Goal: Task Accomplishment & Management: Use online tool/utility

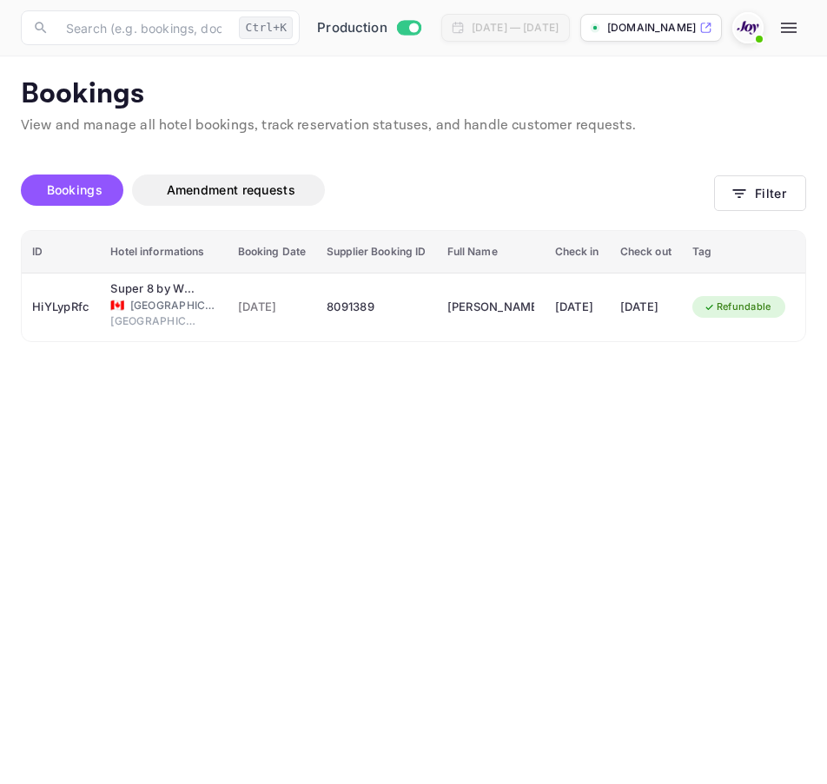
click at [766, 214] on div "Bookings Amendment requests Filter" at bounding box center [413, 193] width 785 height 73
click at [763, 210] on button "Filter" at bounding box center [760, 193] width 92 height 36
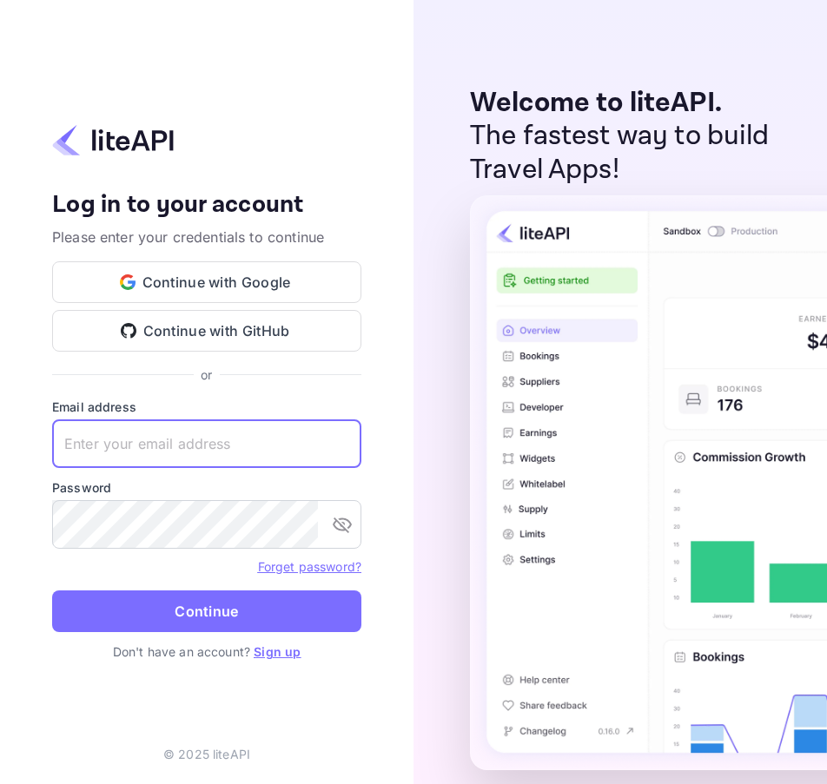
click at [227, 451] on input "text" at bounding box center [206, 443] width 309 height 49
paste input "services@withjoy.com"
type input "services@withjoy.com"
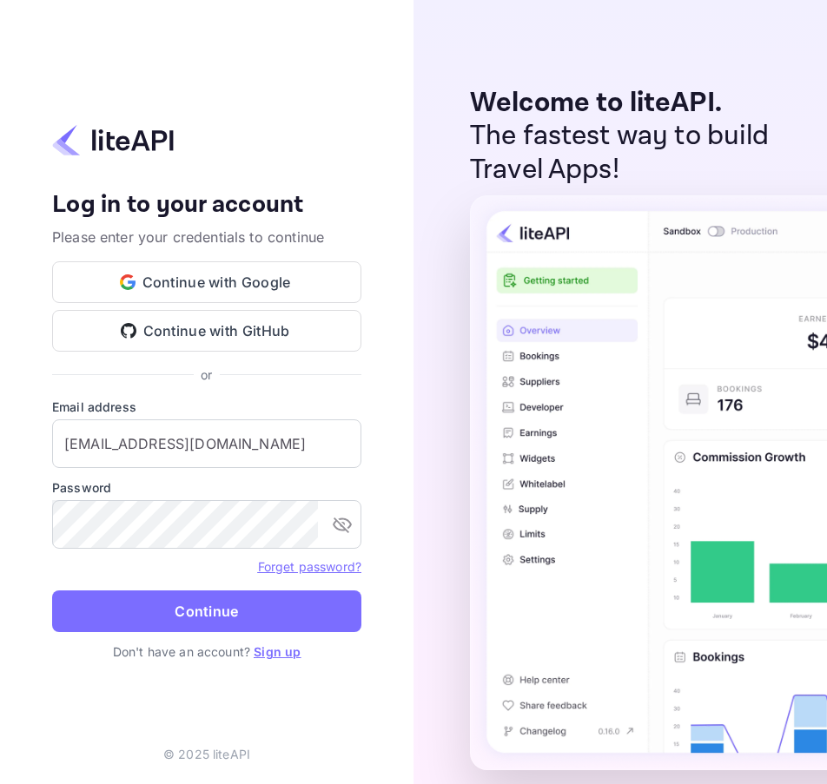
click at [101, 499] on div "Password ​" at bounding box center [206, 513] width 309 height 70
click at [347, 524] on icon "toggle password visibility" at bounding box center [342, 524] width 21 height 21
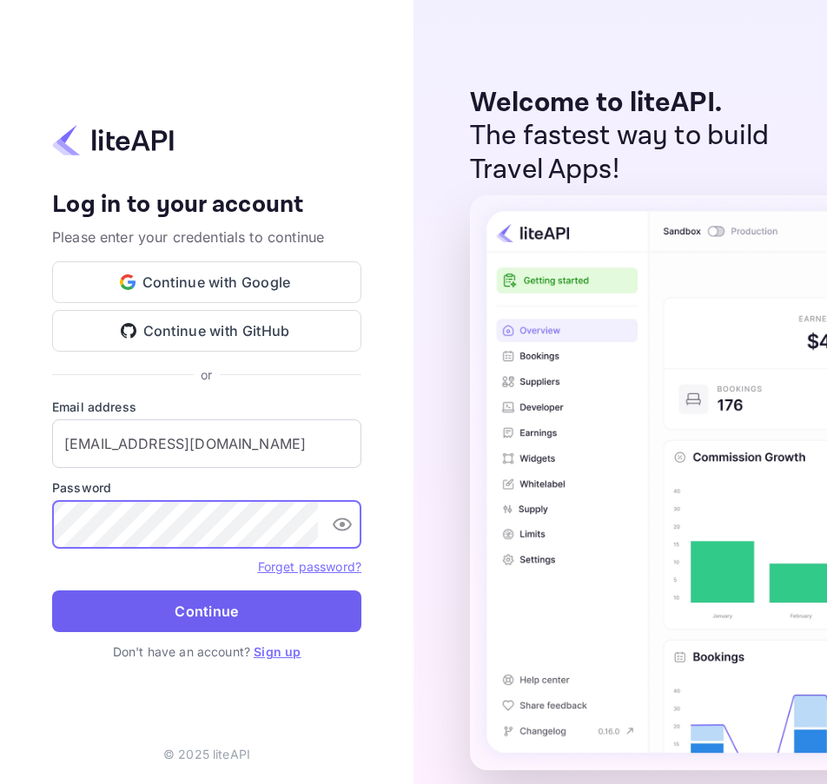
click at [180, 610] on button "Continue" at bounding box center [206, 611] width 309 height 42
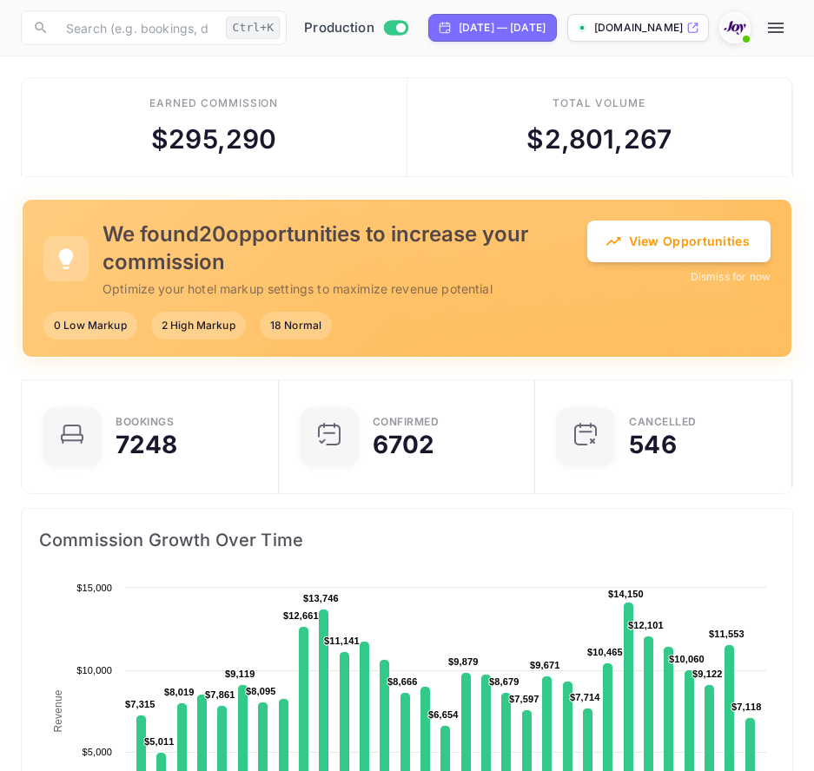
scroll to position [269, 364]
click at [786, 34] on icon "button" at bounding box center [775, 27] width 21 height 21
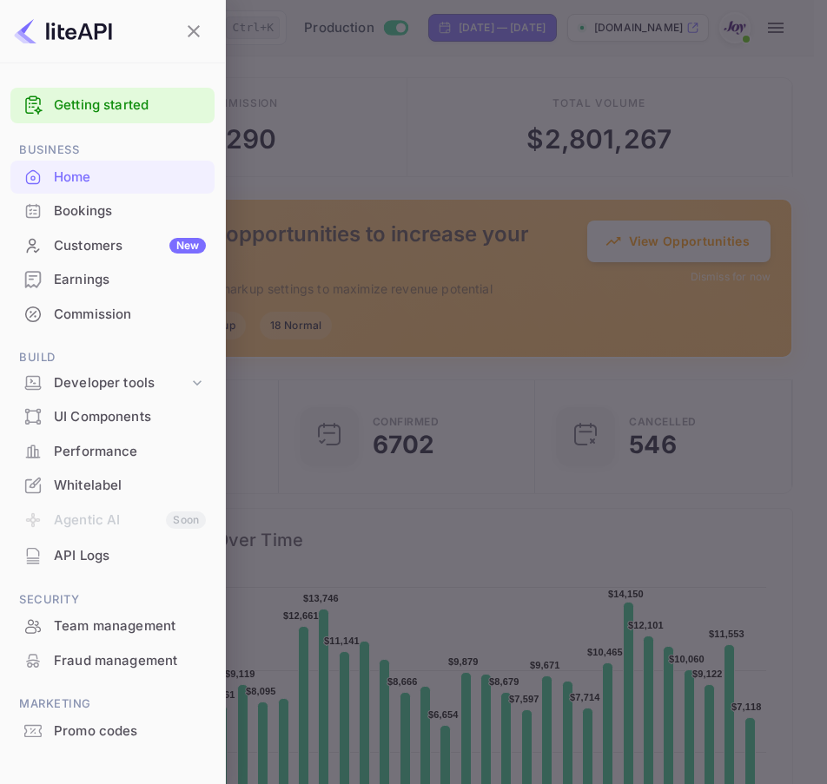
click at [58, 225] on div "Bookings" at bounding box center [112, 211] width 204 height 34
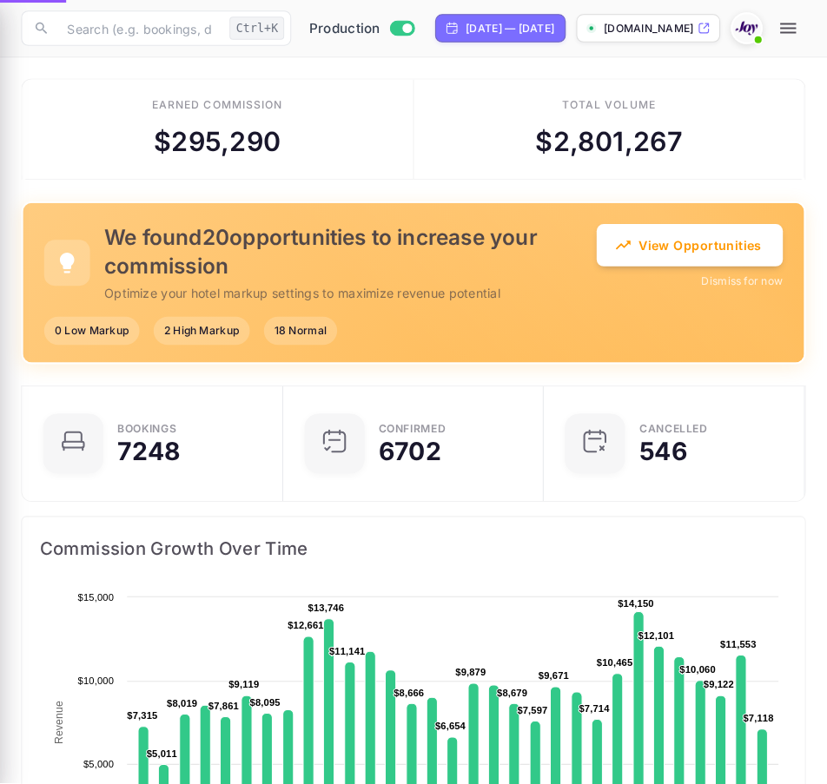
scroll to position [14, 14]
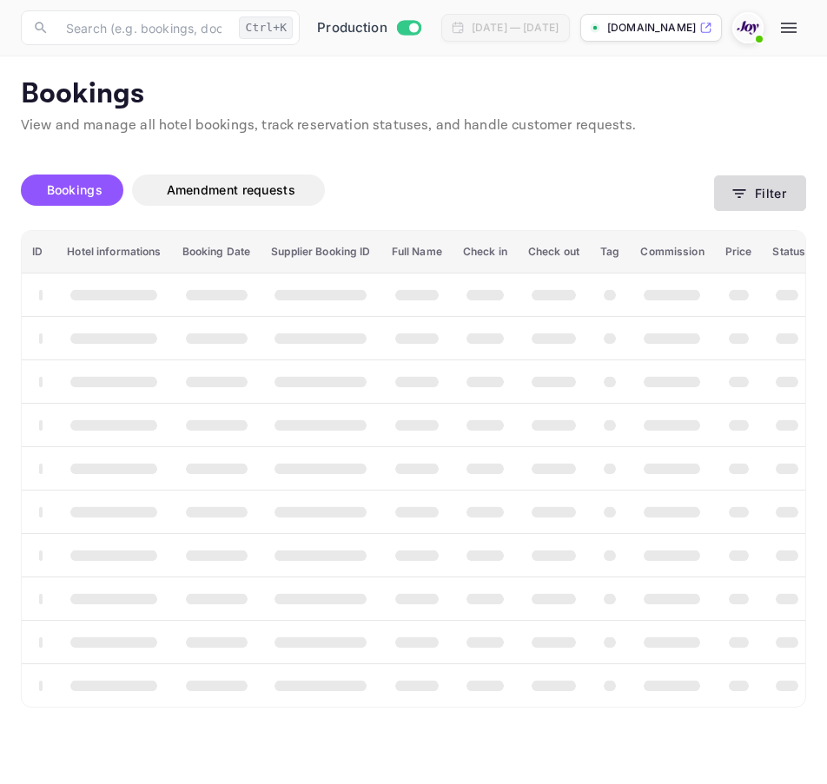
click at [715, 190] on button "Filter" at bounding box center [760, 193] width 92 height 36
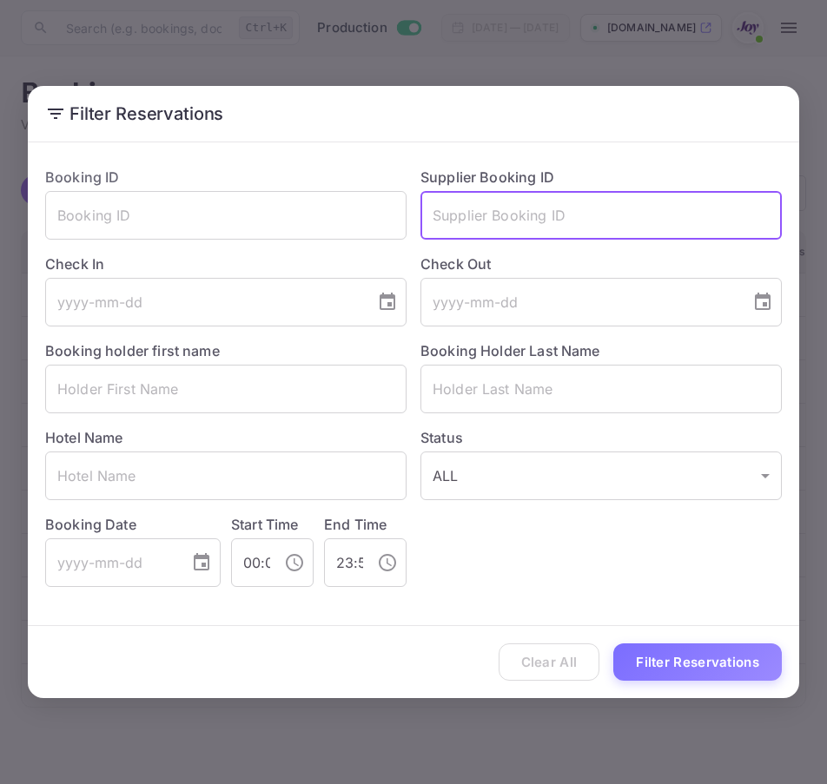
click at [533, 220] on input "text" at bounding box center [600, 215] width 361 height 49
paste input "80710149"
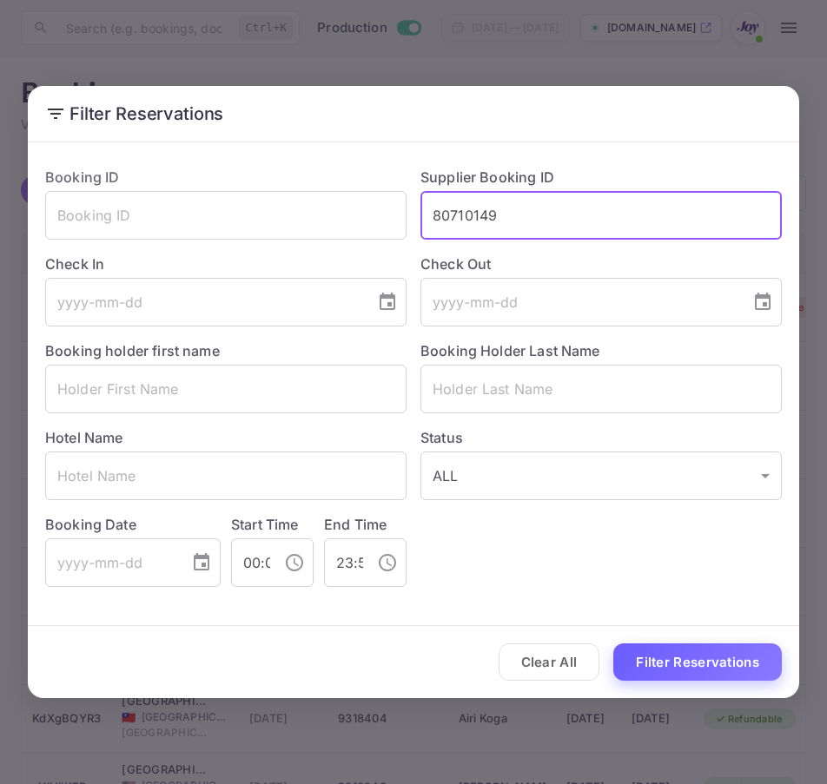
click at [649, 659] on button "Filter Reservations" at bounding box center [697, 661] width 168 height 37
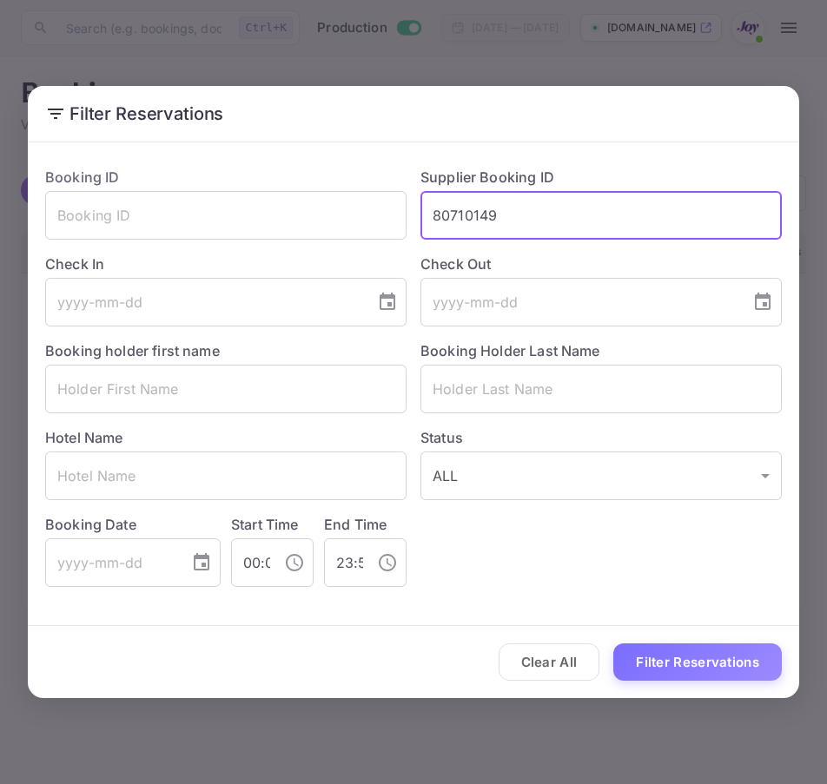
click at [594, 226] on input "80710149" at bounding box center [600, 215] width 361 height 49
paste input "7994137"
type input "7994137"
click at [694, 669] on button "Filter Reservations" at bounding box center [697, 661] width 168 height 37
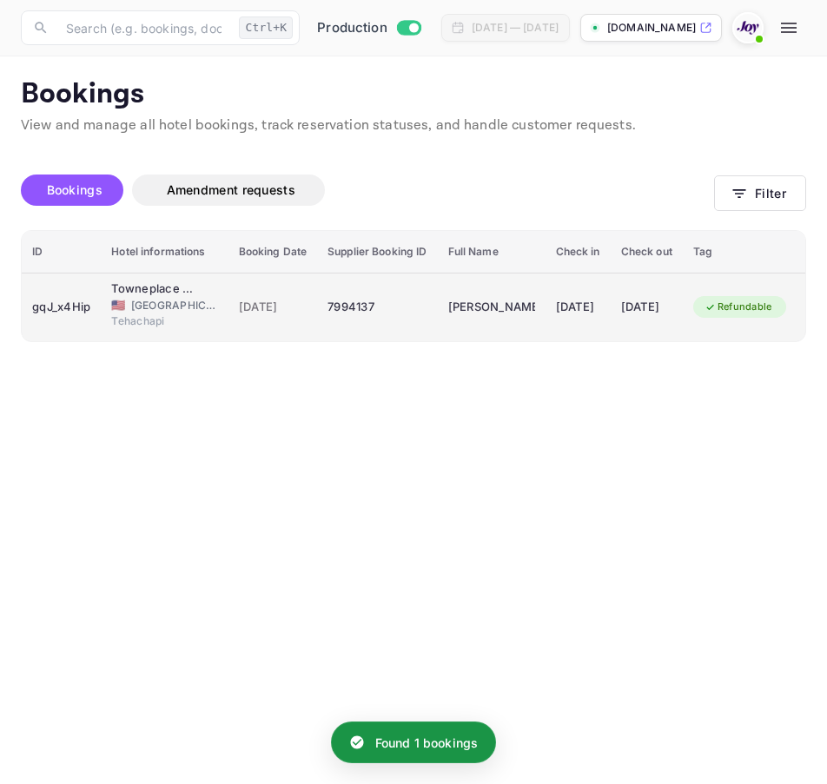
click at [113, 302] on span "🇺🇸" at bounding box center [118, 305] width 14 height 11
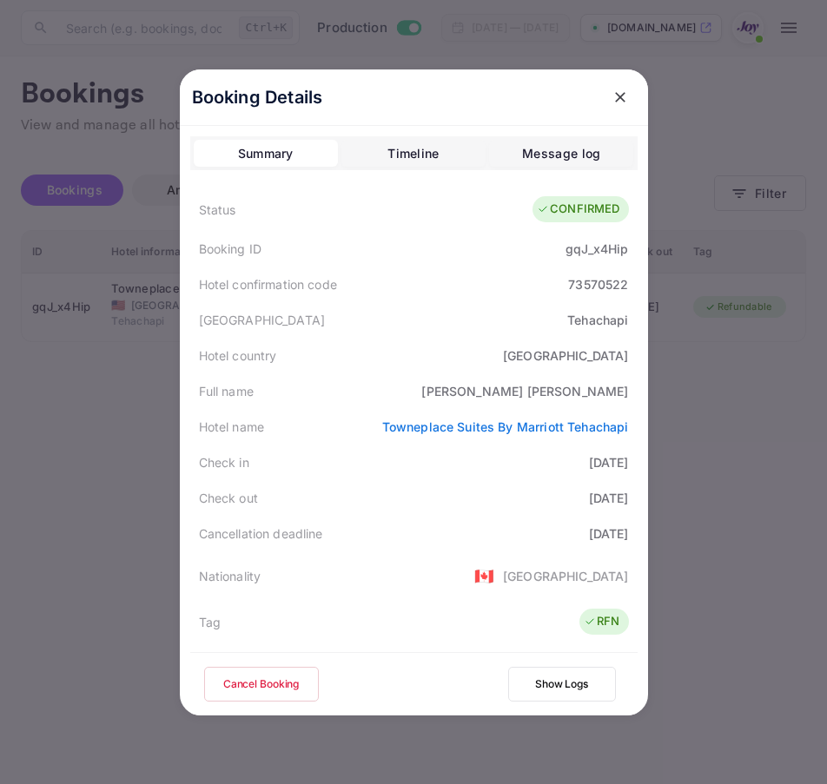
click at [695, 442] on div at bounding box center [413, 392] width 827 height 784
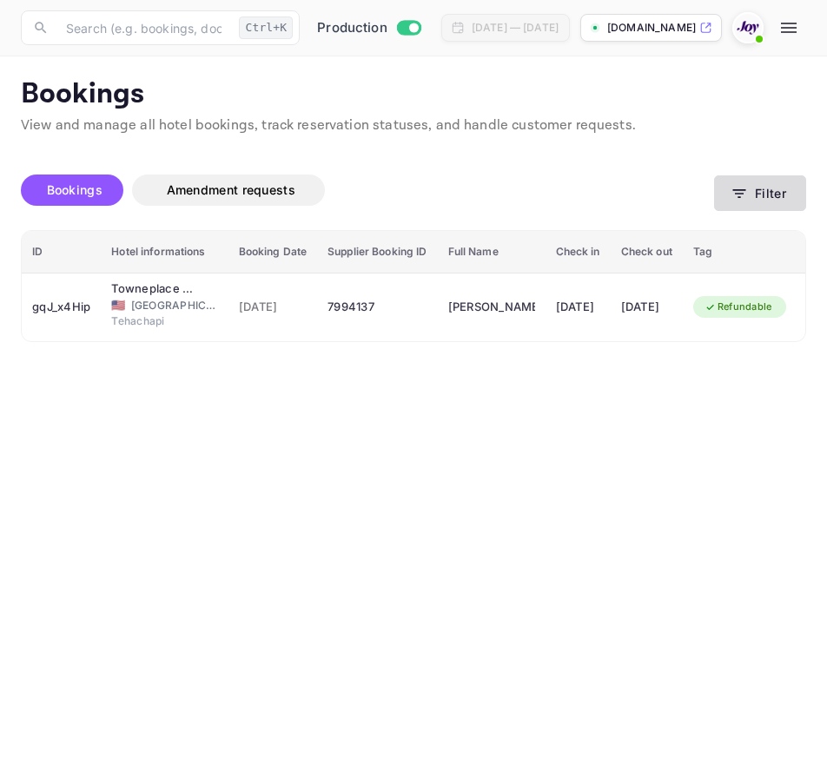
click at [774, 200] on button "Filter" at bounding box center [760, 193] width 92 height 36
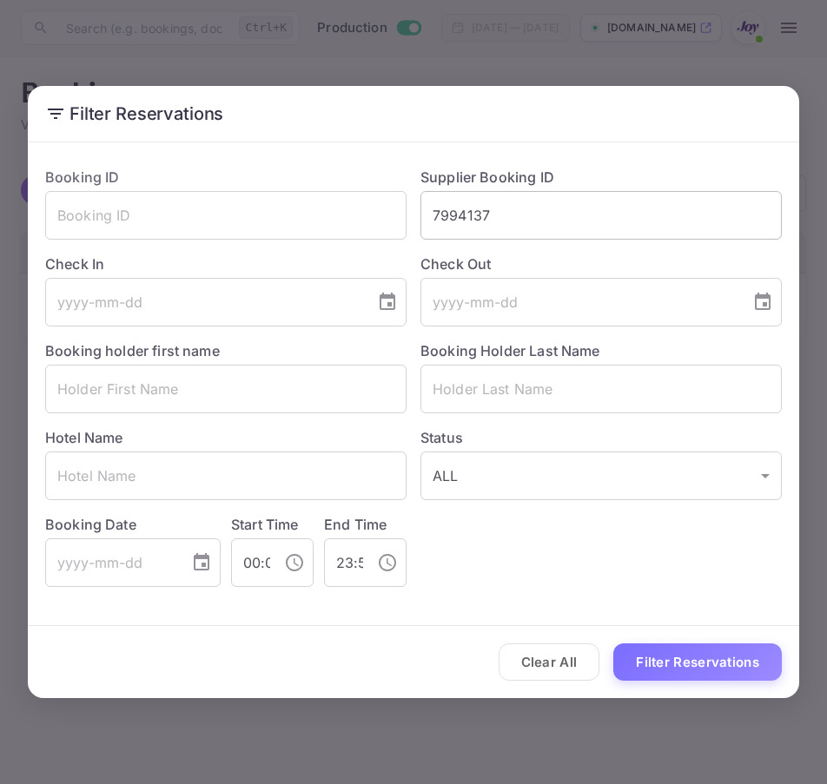
click at [636, 230] on input "7994137" at bounding box center [600, 215] width 361 height 49
click at [426, 728] on div "Filter Reservations Booking ID ​ Supplier Booking ID 7994137 ​ Check In ​ Check…" at bounding box center [413, 392] width 827 height 784
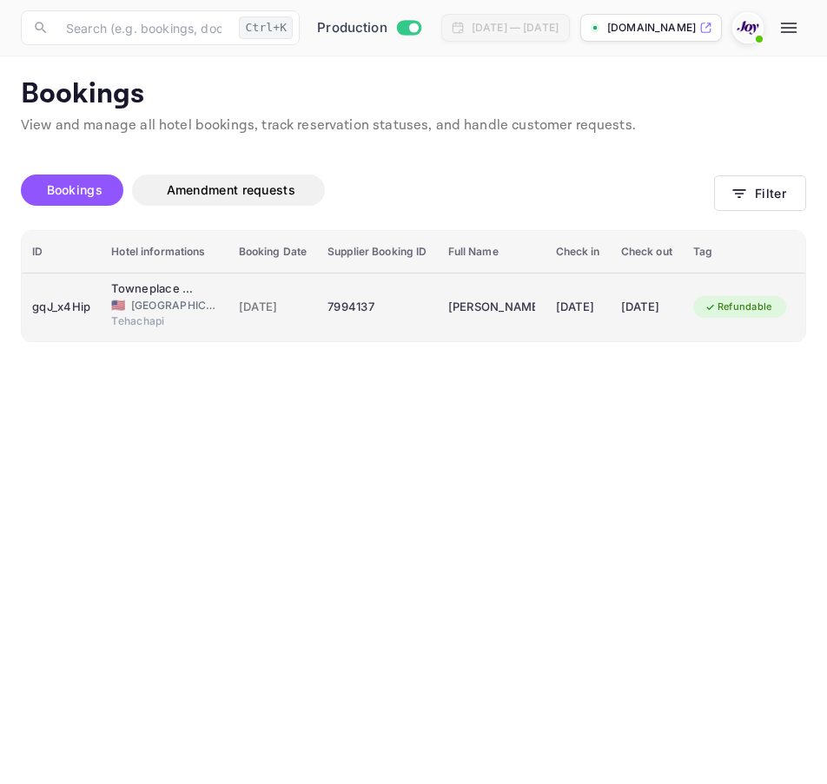
click at [188, 327] on span "Tehachapi" at bounding box center [154, 321] width 87 height 16
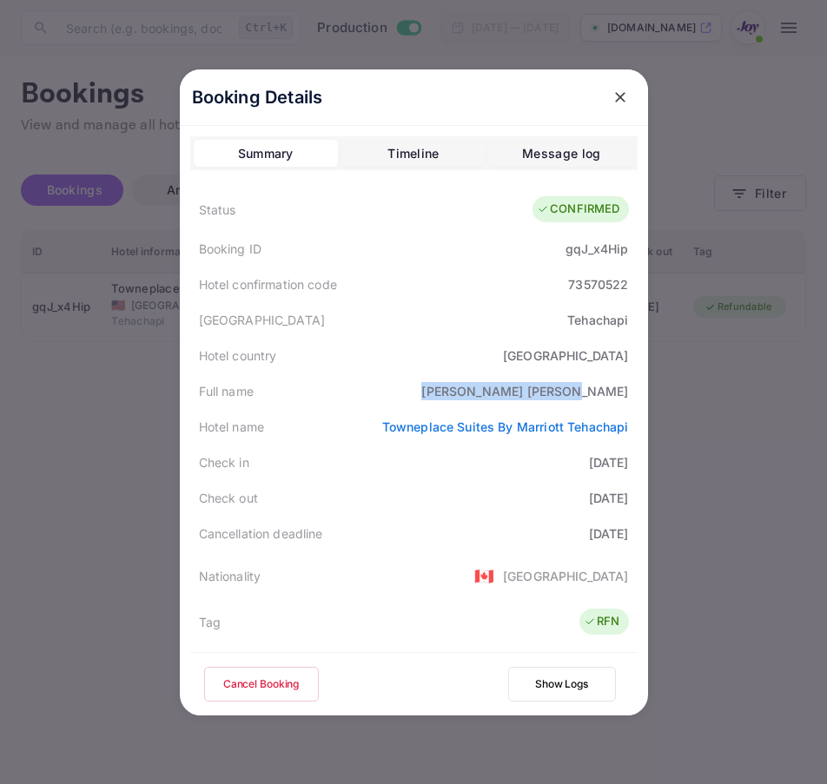
drag, startPoint x: 531, startPoint y: 396, endPoint x: 430, endPoint y: 415, distance: 103.4
click at [624, 390] on div "Full name [PERSON_NAME]" at bounding box center [413, 391] width 447 height 36
copy div "[PERSON_NAME]"
